Goal: Check status: Check status

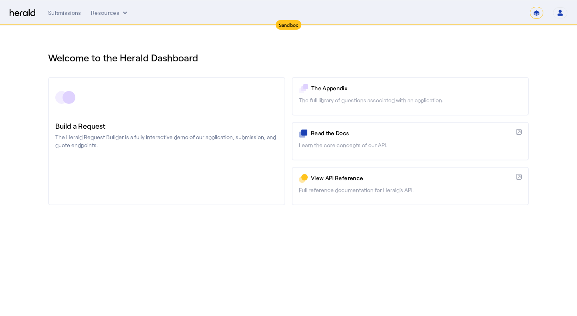
click at [78, 18] on div "**********" at bounding box center [308, 13] width 520 height 12
click at [71, 15] on div "Submissions" at bounding box center [64, 13] width 33 height 8
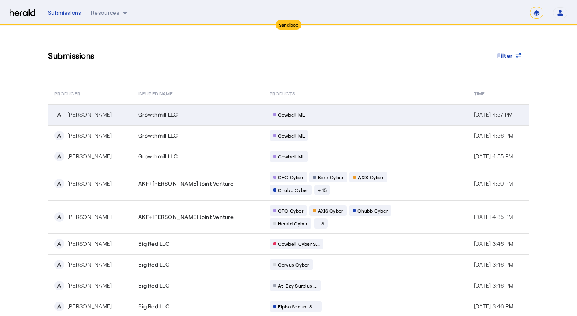
click at [179, 106] on td "Growthmill LLC" at bounding box center [197, 114] width 131 height 21
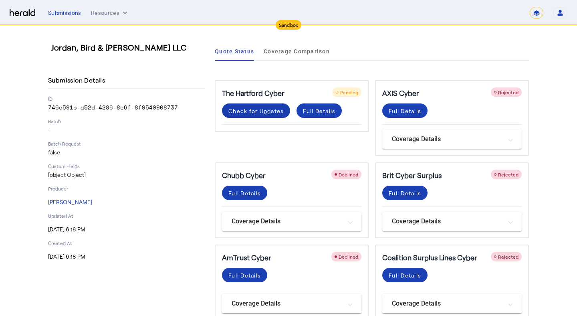
click at [259, 117] on span at bounding box center [256, 110] width 68 height 19
